Goal: Task Accomplishment & Management: Manage account settings

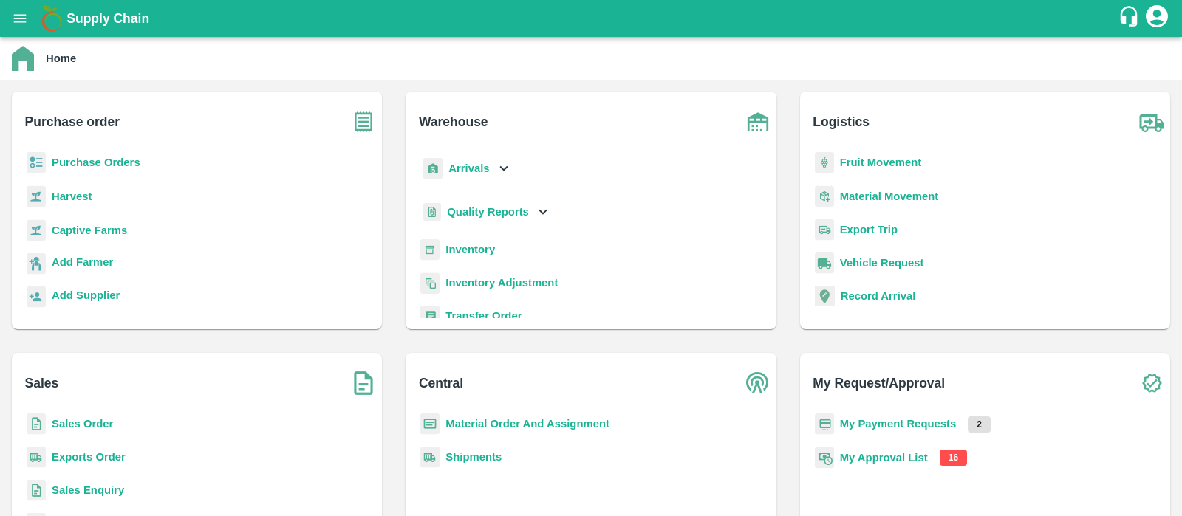
click at [917, 457] on b "My Approval List" at bounding box center [884, 458] width 88 height 12
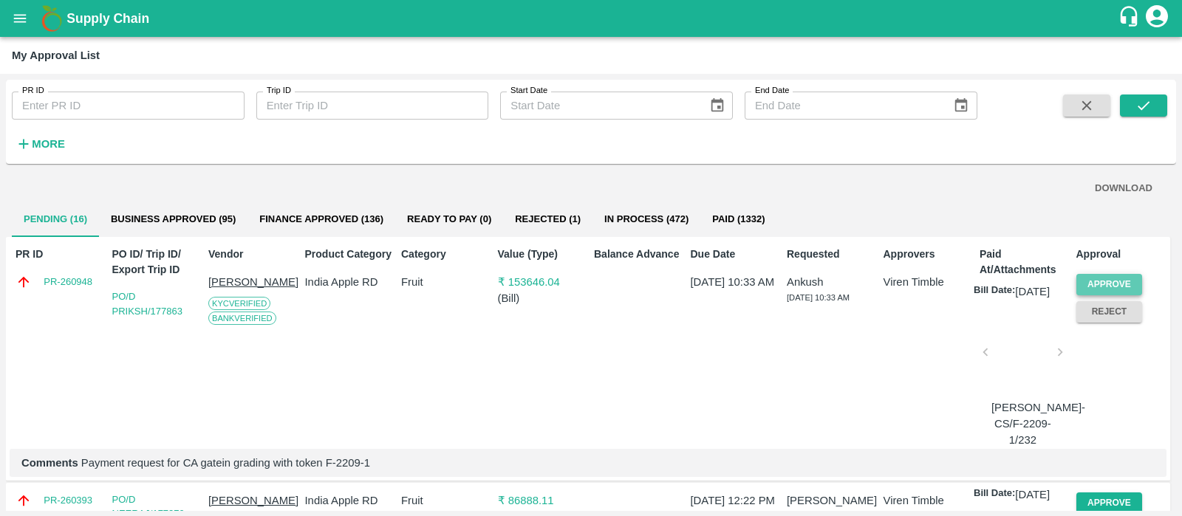
click at [1124, 282] on button "Approve" at bounding box center [1109, 284] width 66 height 21
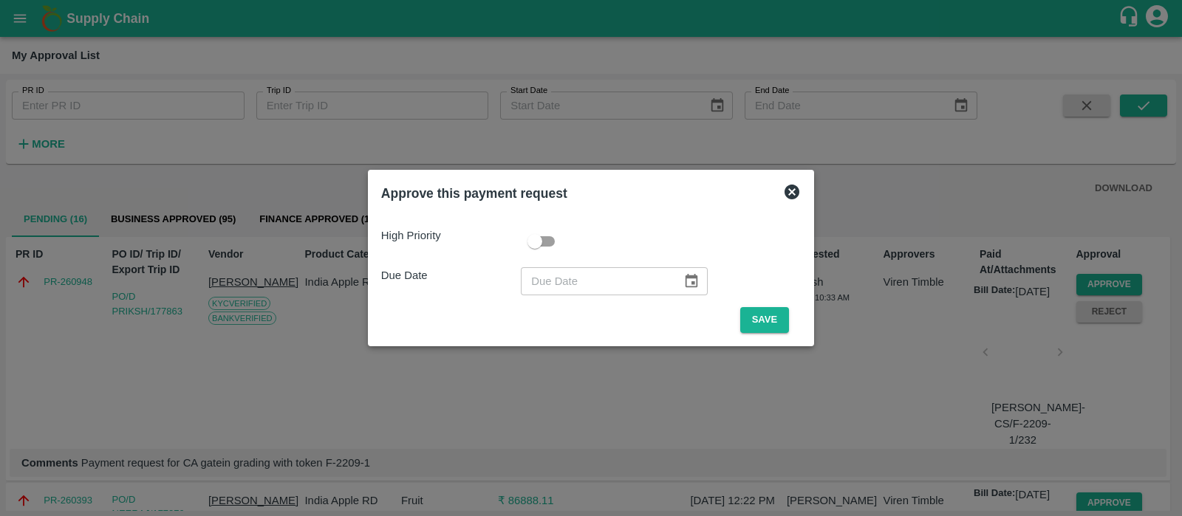
type input "DD/MM/YYYY"
click at [542, 276] on input "DD/MM/YYYY" at bounding box center [596, 281] width 151 height 28
click at [791, 191] on icon at bounding box center [792, 192] width 15 height 15
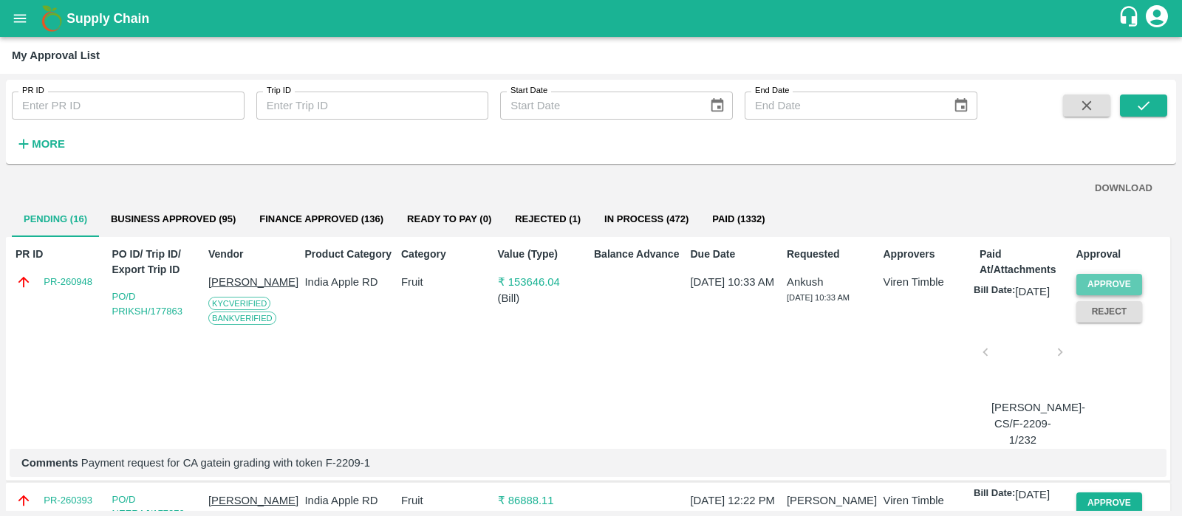
click at [1112, 286] on button "Approve" at bounding box center [1109, 284] width 66 height 21
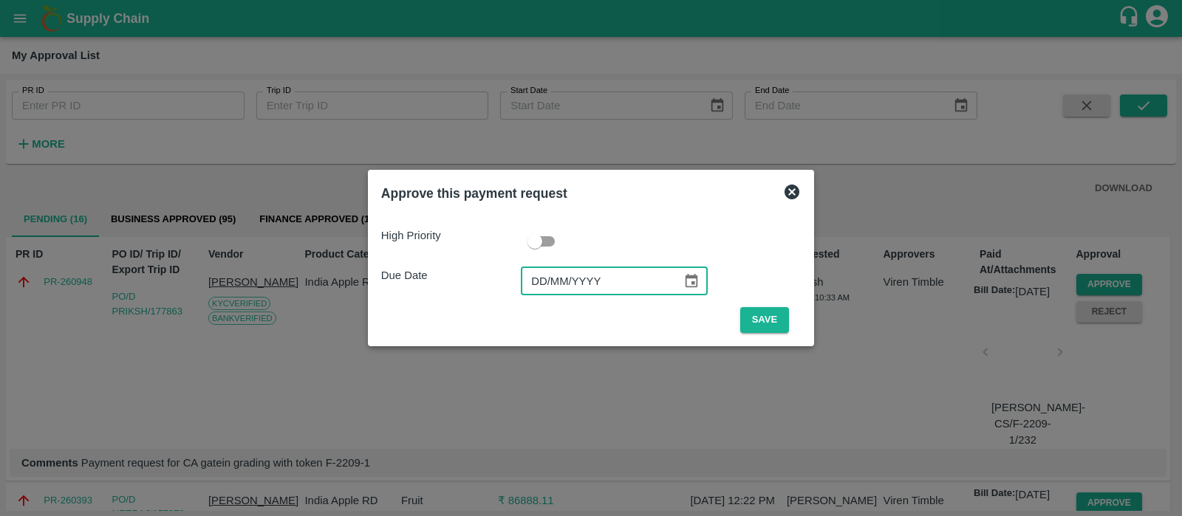
click at [536, 286] on input "DD/MM/YYYY" at bounding box center [596, 281] width 151 height 28
type input "[DATE]"
click at [750, 319] on button "Save" at bounding box center [764, 320] width 49 height 26
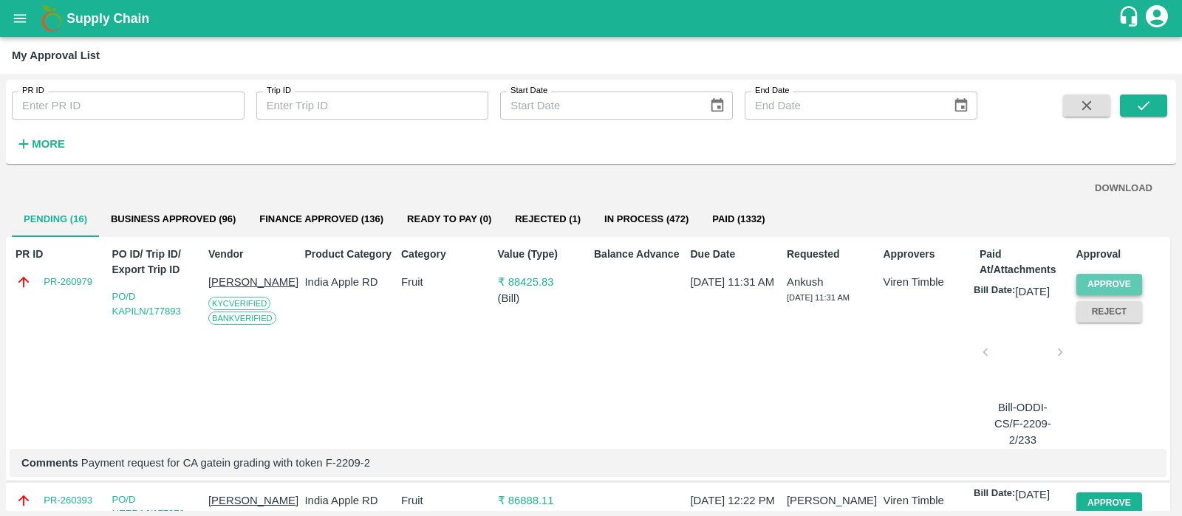
click at [1106, 275] on button "Approve" at bounding box center [1109, 284] width 66 height 21
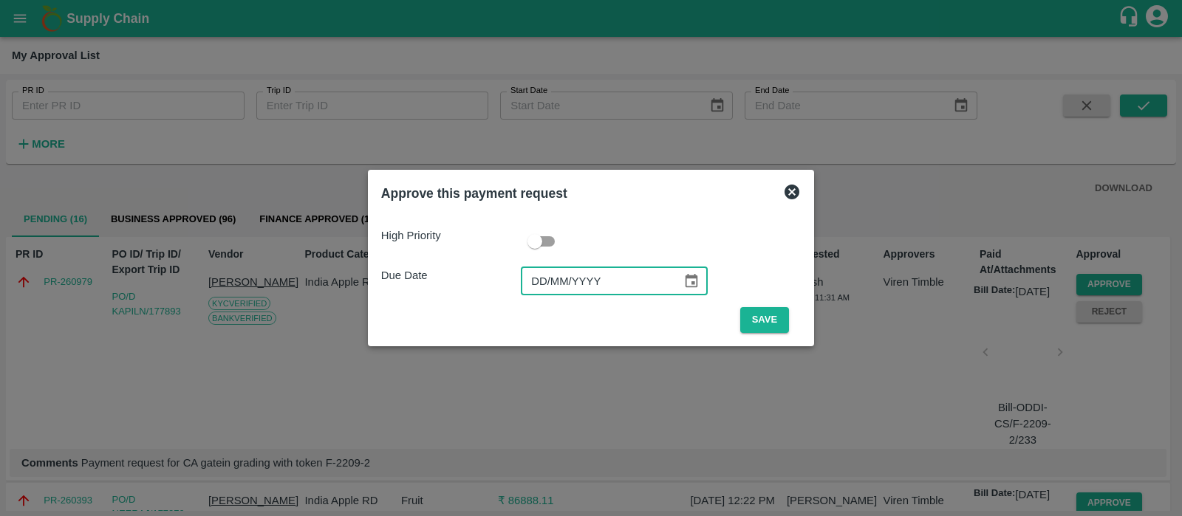
click at [543, 284] on input "DD/MM/YYYY" at bounding box center [596, 281] width 151 height 28
type input "[DATE]"
click at [752, 325] on button "Save" at bounding box center [764, 320] width 49 height 26
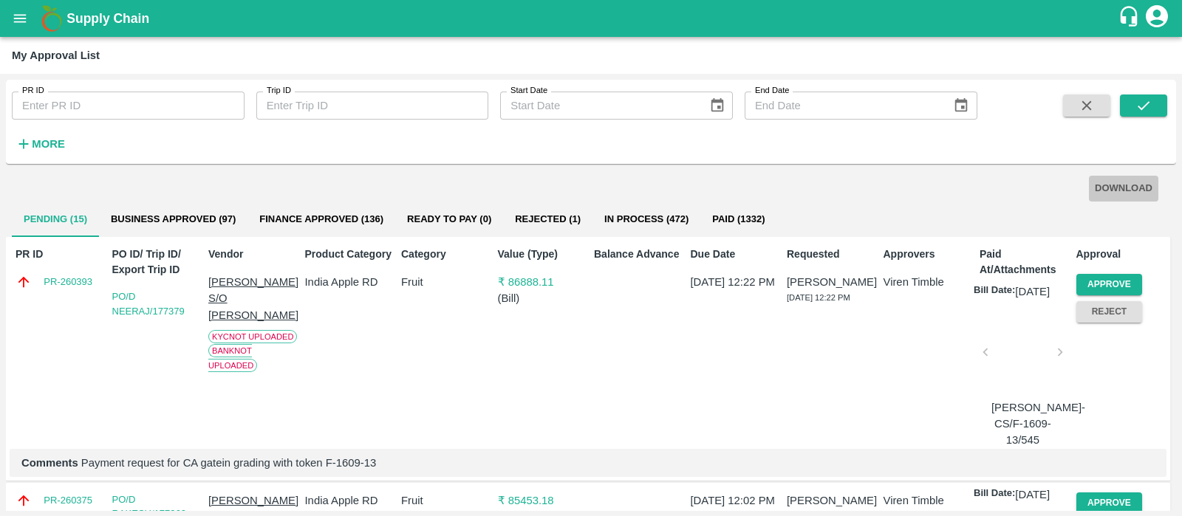
click at [1123, 180] on button "DOWNLOAD" at bounding box center [1123, 189] width 69 height 26
